Goal: Task Accomplishment & Management: Complete application form

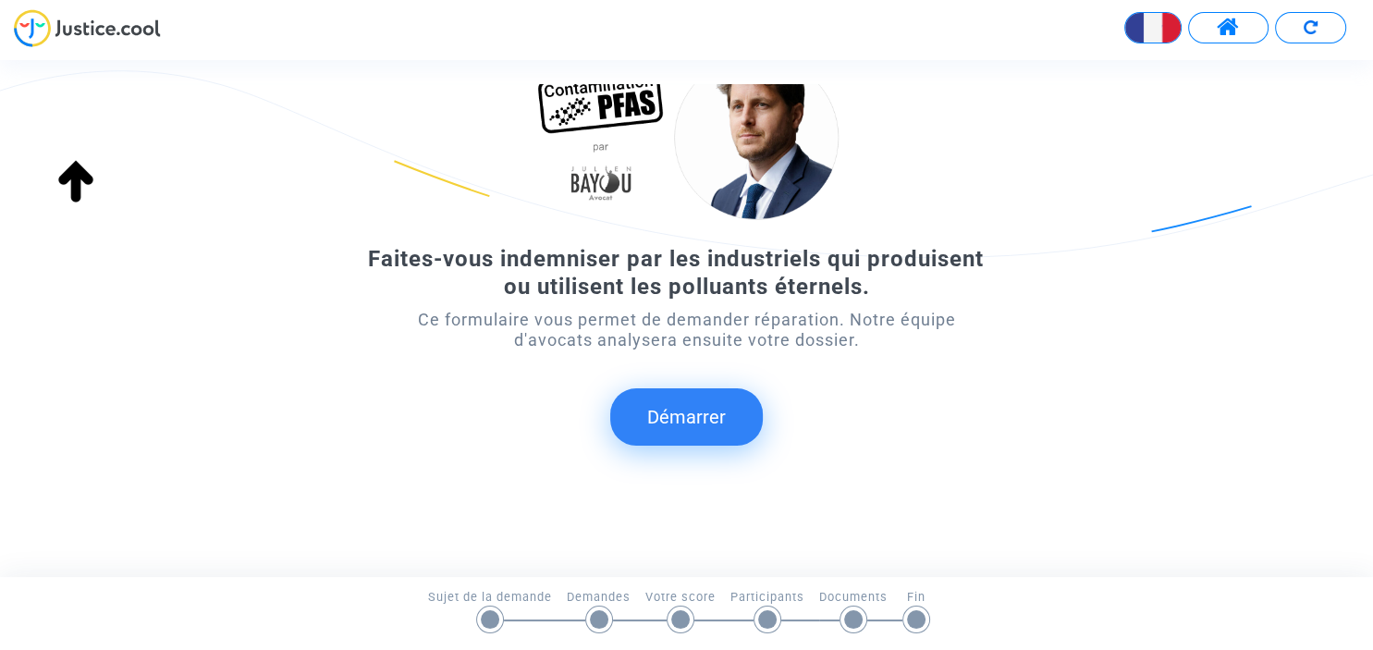
scroll to position [123, 0]
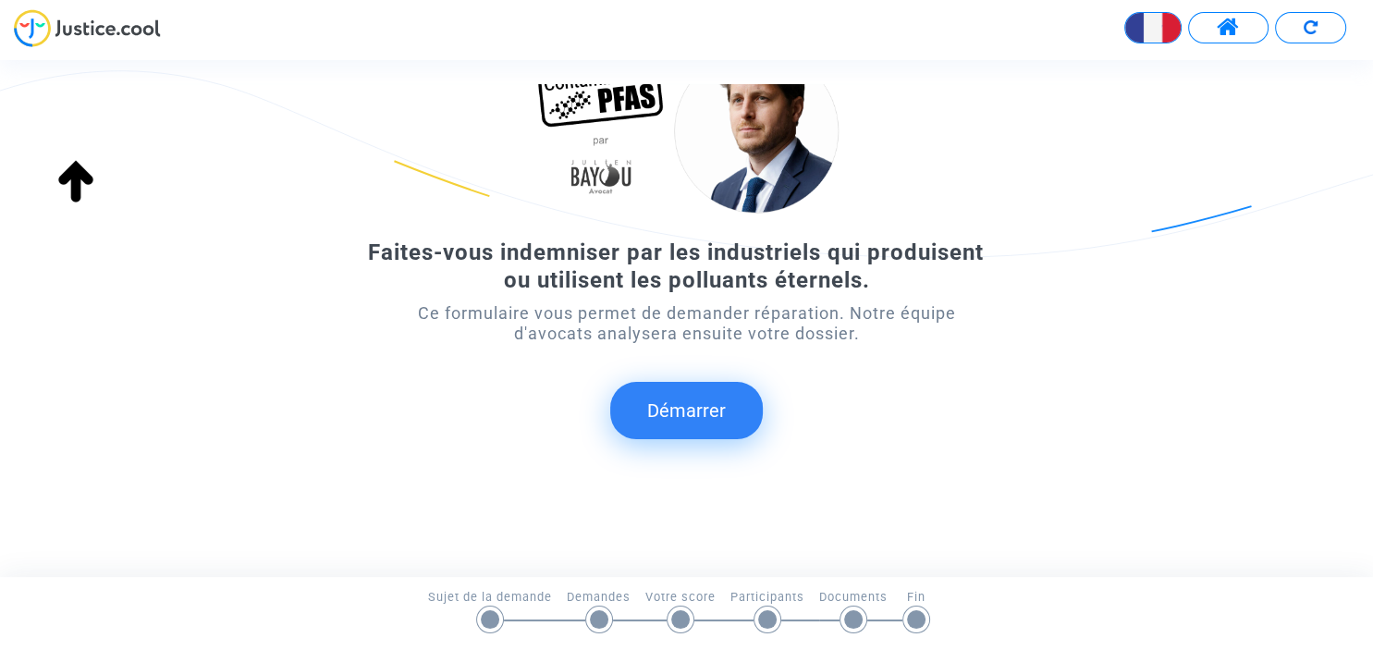
click at [733, 412] on button "Démarrer" at bounding box center [686, 410] width 153 height 57
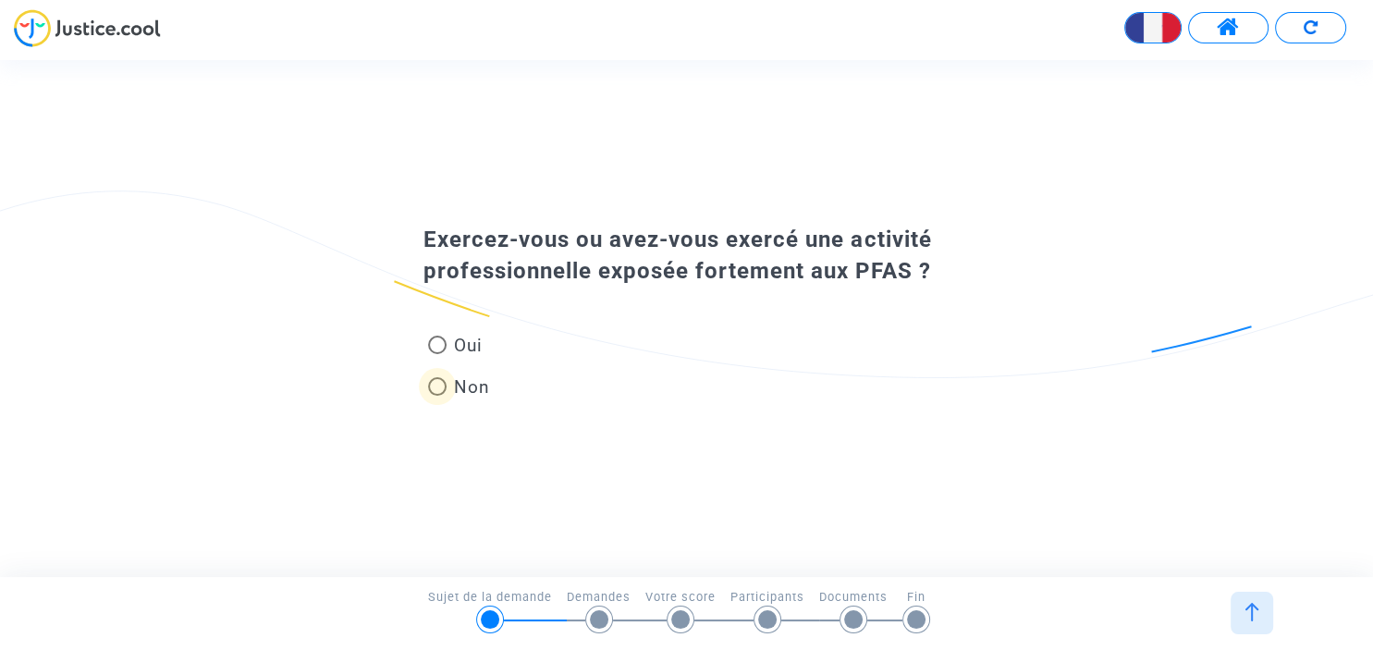
click at [434, 385] on span at bounding box center [437, 386] width 18 height 18
click at [436, 396] on input "Non" at bounding box center [436, 396] width 1 height 1
radio input "true"
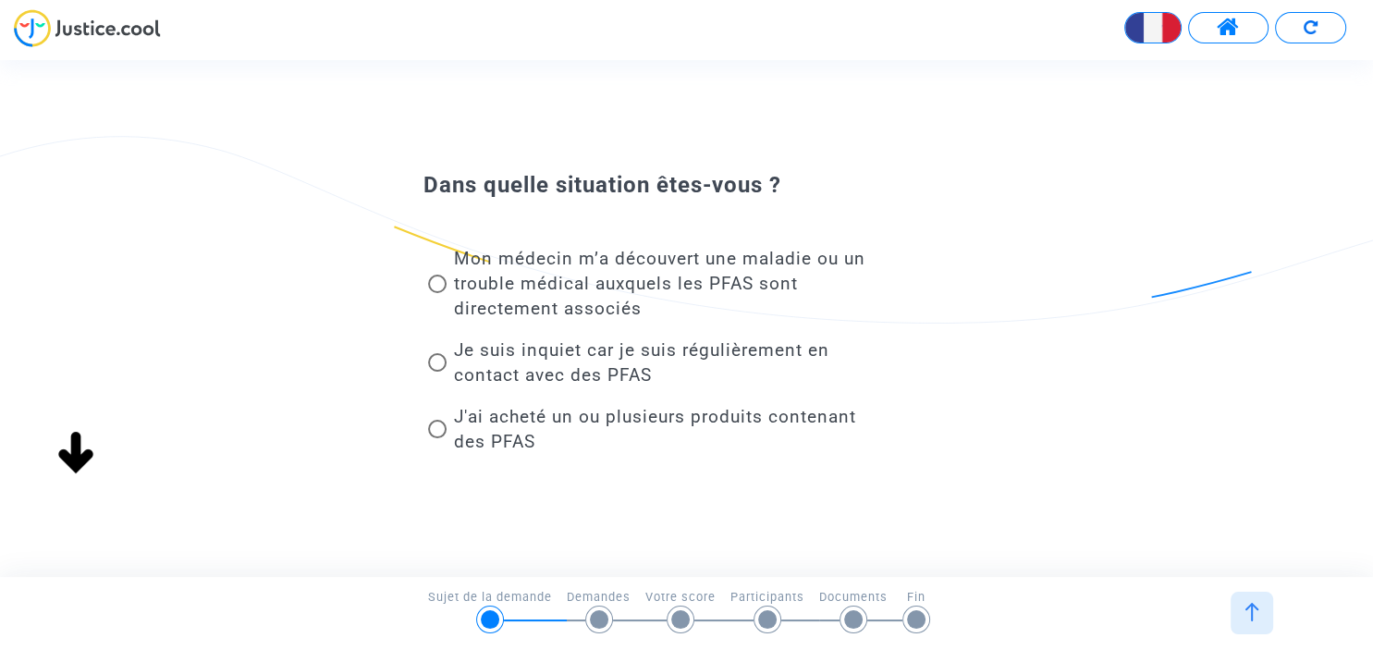
scroll to position [0, 0]
click at [436, 364] on span at bounding box center [437, 362] width 18 height 18
click at [436, 372] on input "Je suis inquiet car je suis régulièrement en contact avec des PFAS" at bounding box center [436, 372] width 1 height 1
radio input "true"
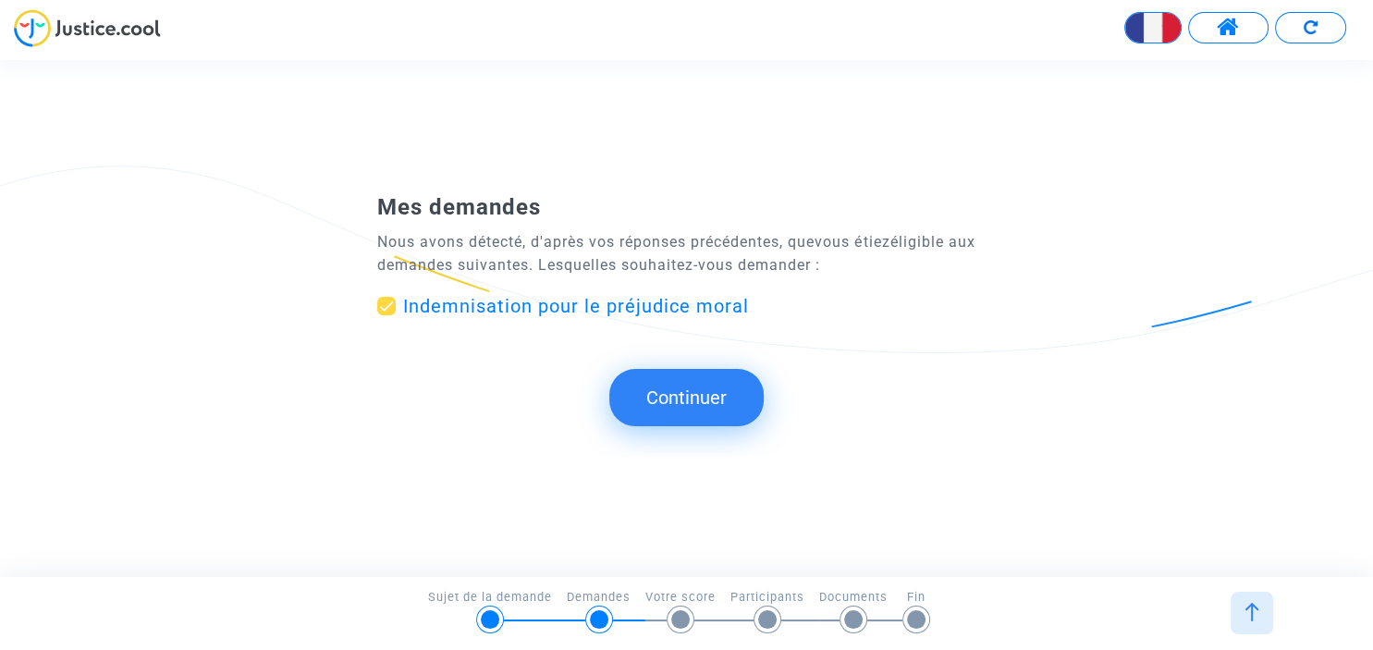
click at [692, 390] on button "Continuer" at bounding box center [686, 397] width 154 height 57
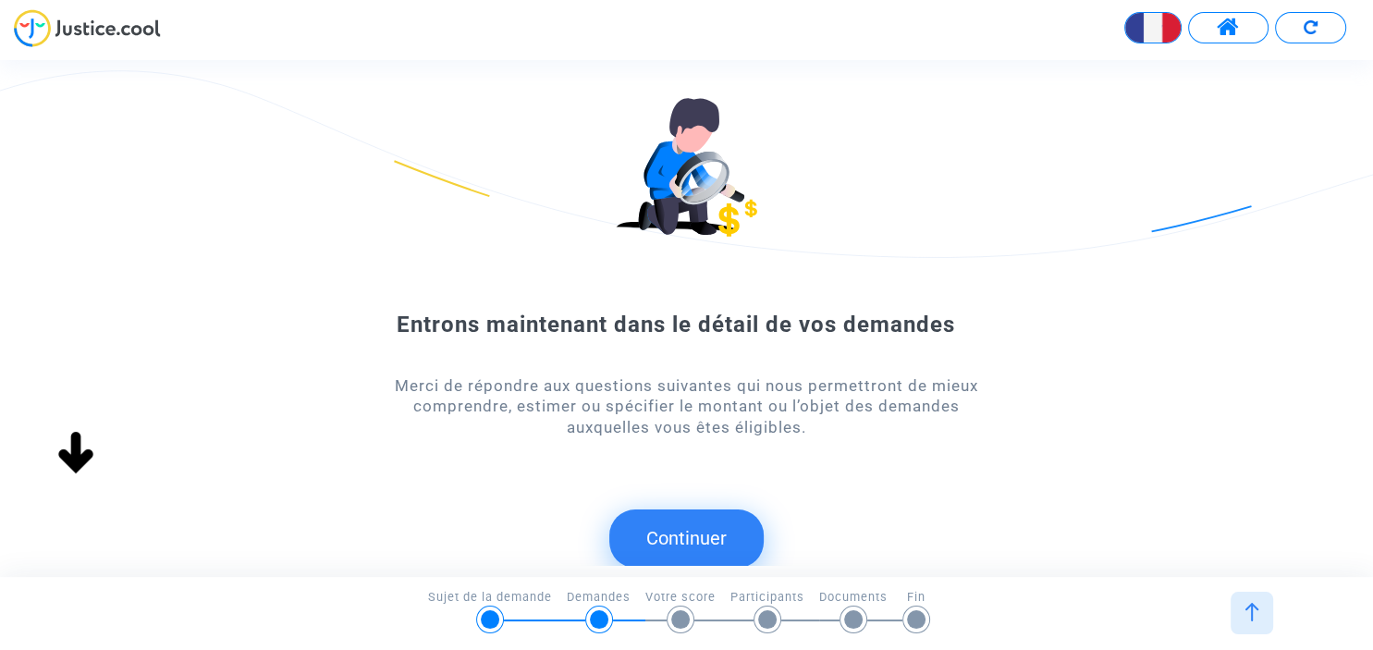
scroll to position [18, 0]
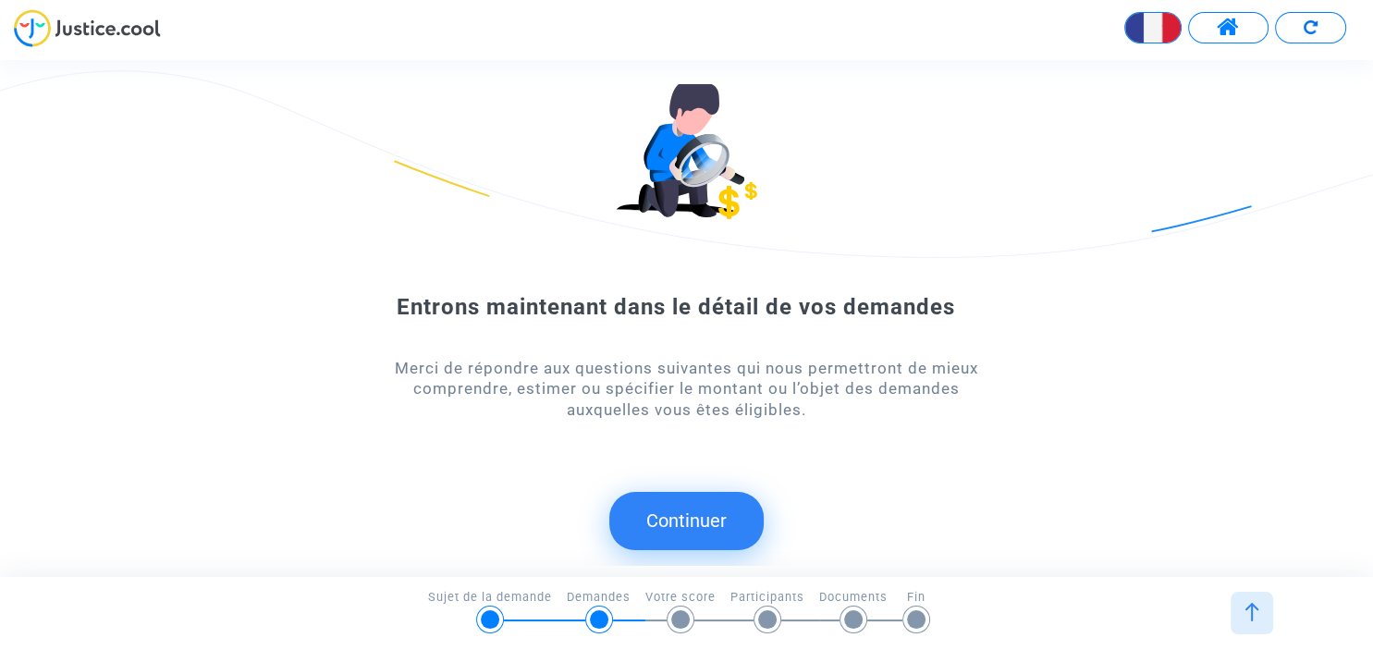
click at [704, 517] on button "Continuer" at bounding box center [686, 520] width 154 height 57
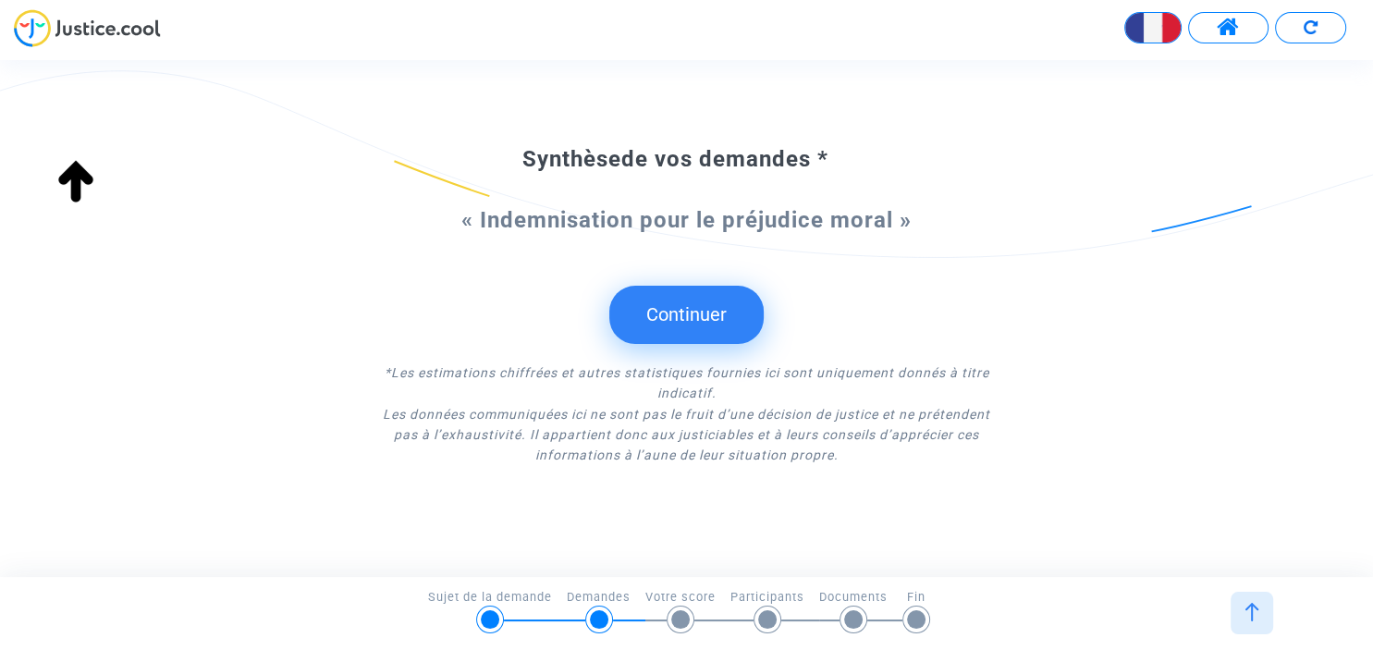
scroll to position [97, 0]
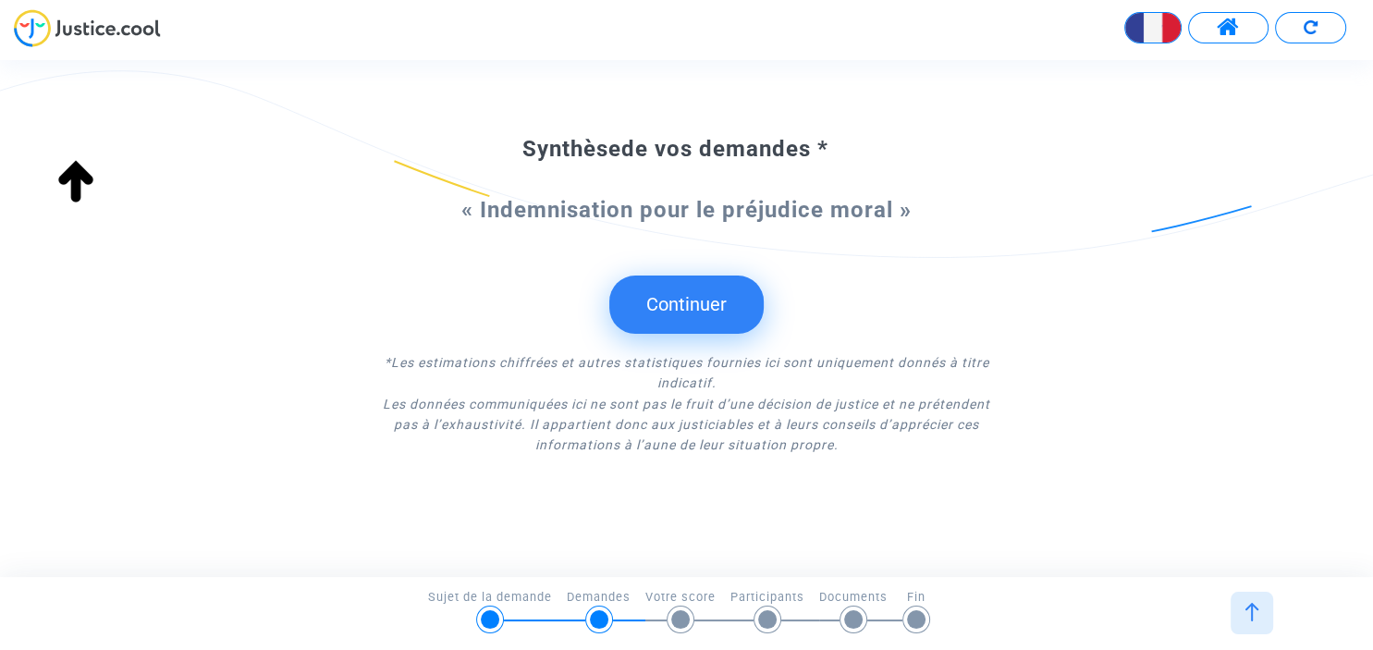
click at [667, 306] on button "Continuer" at bounding box center [686, 303] width 154 height 57
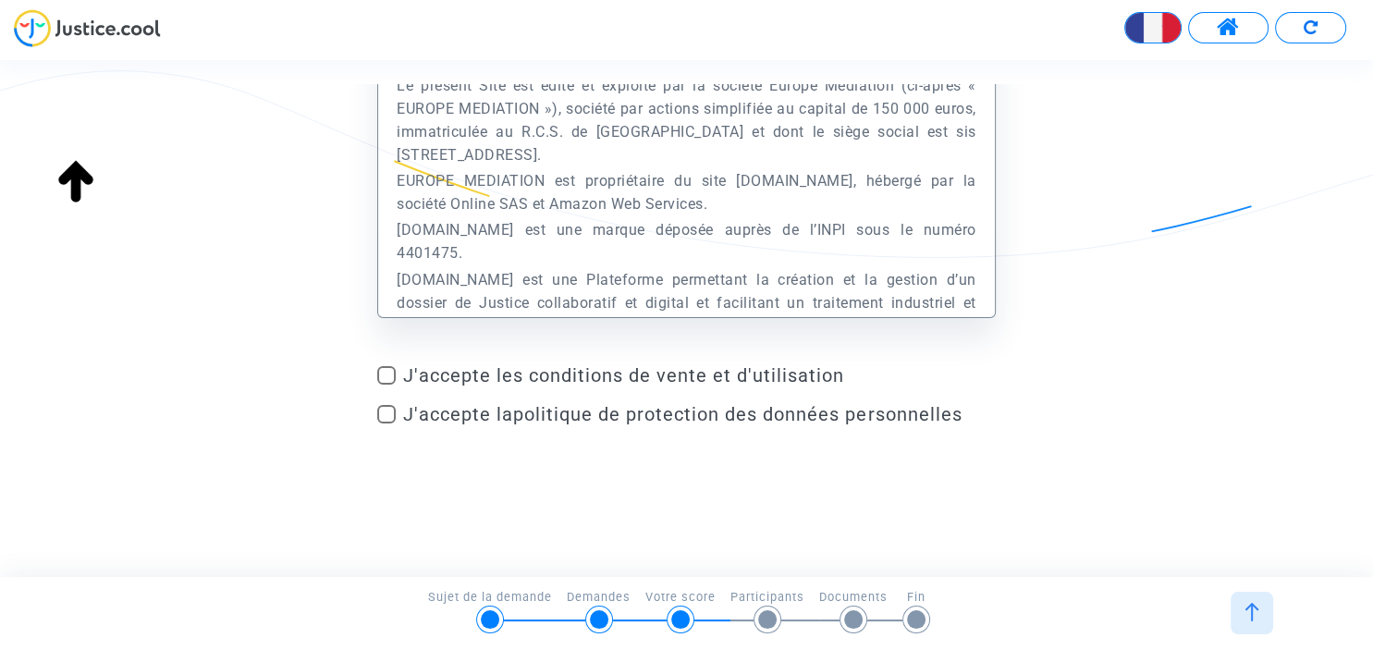
scroll to position [141, 0]
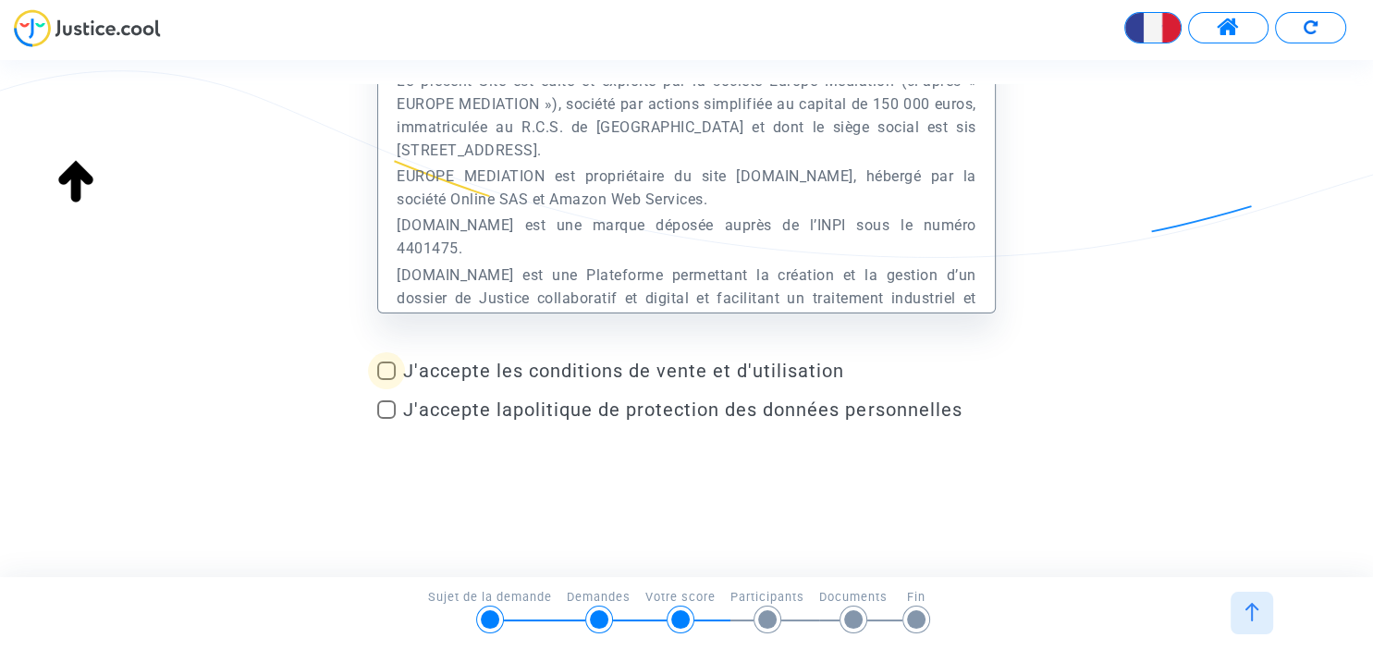
click at [390, 376] on span at bounding box center [386, 370] width 18 height 18
click at [386, 380] on input "J'accepte les conditions de vente et d'utilisation" at bounding box center [386, 380] width 1 height 1
checkbox input "true"
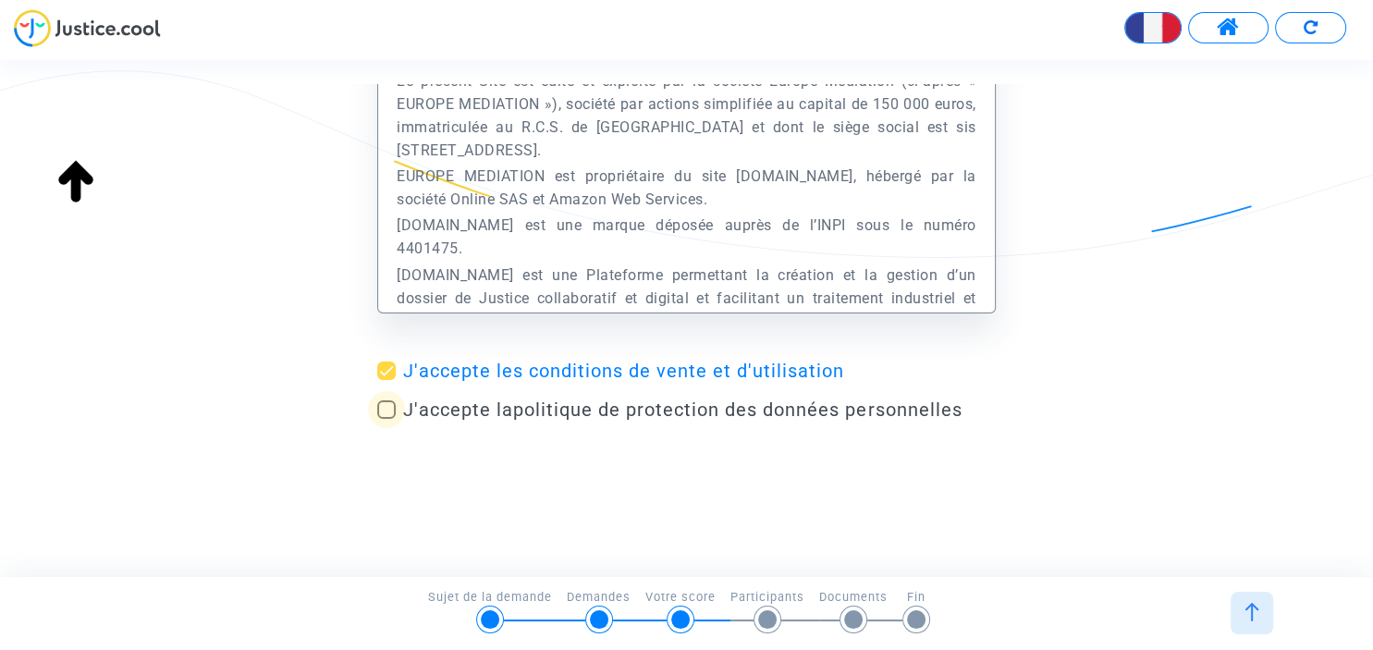
click at [389, 403] on span at bounding box center [386, 409] width 18 height 18
click at [386, 419] on input "J'accepte la politique de protection des données personnelles" at bounding box center [386, 419] width 1 height 1
checkbox input "true"
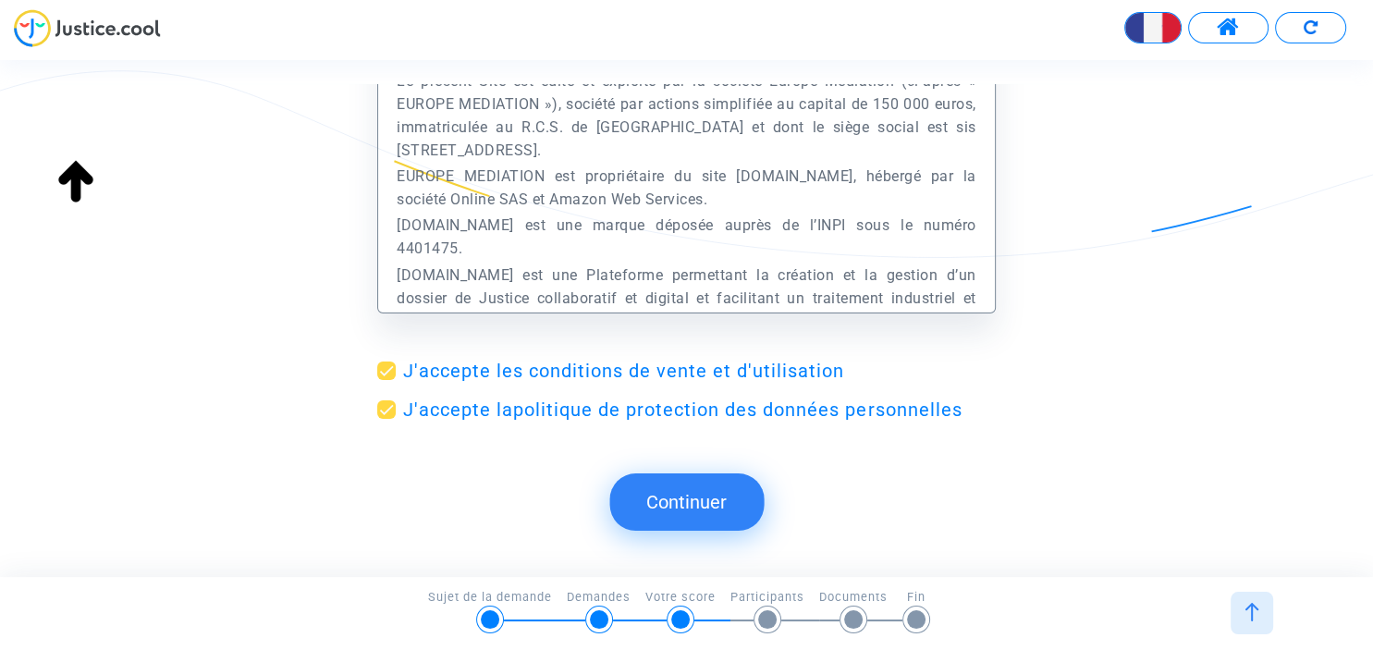
click at [712, 510] on button "Continuer" at bounding box center [686, 501] width 154 height 57
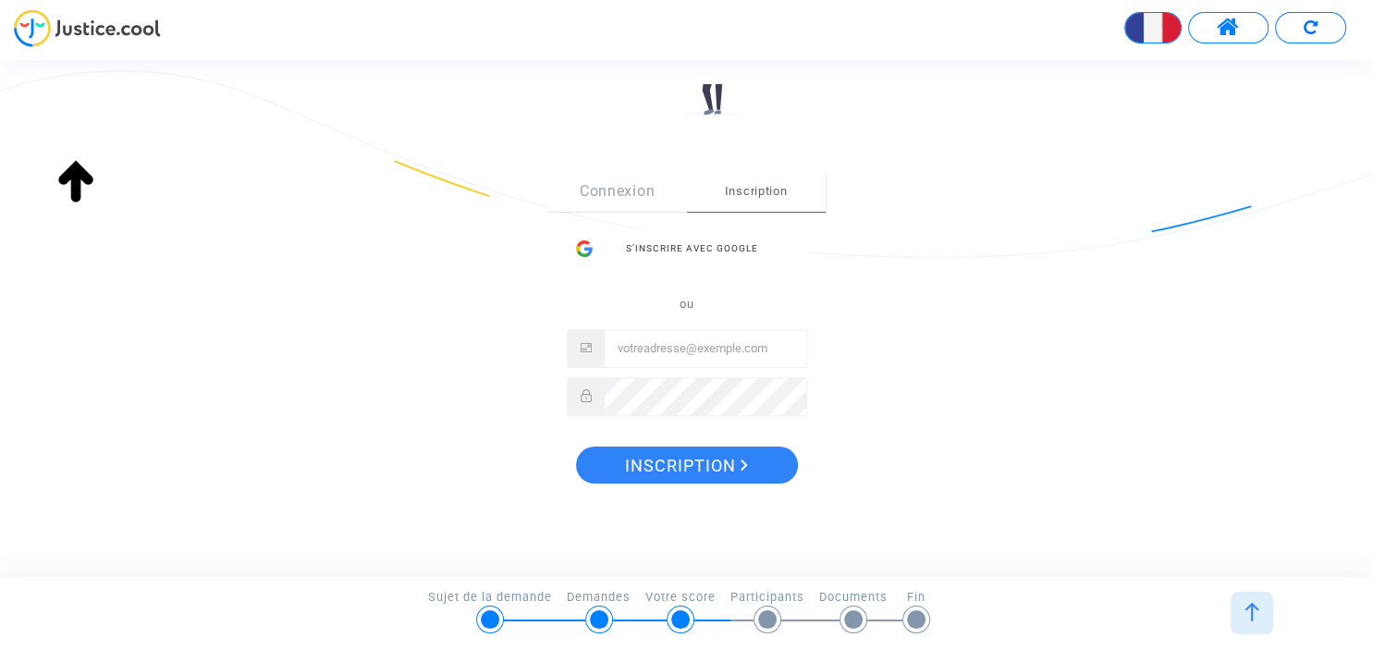
scroll to position [251, 0]
